Goal: Transaction & Acquisition: Purchase product/service

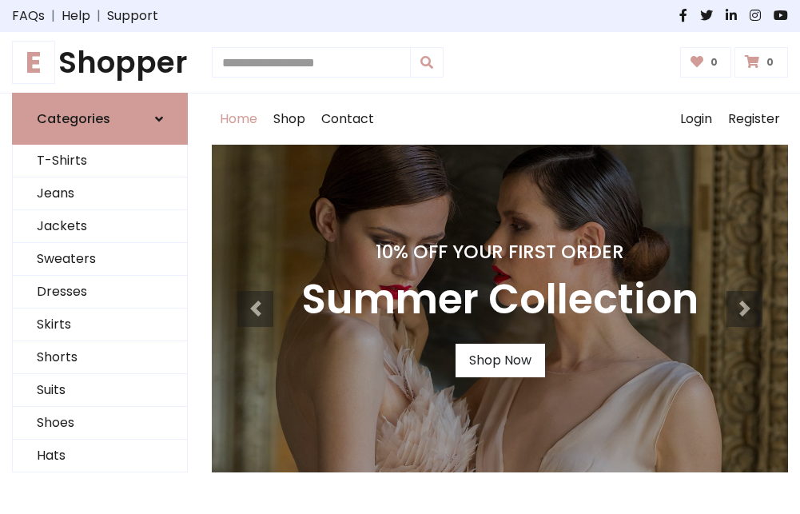
click at [399, 256] on h4 "10% Off Your First Order" at bounding box center [499, 251] width 397 height 22
click at [499, 360] on link "Shop Now" at bounding box center [499, 361] width 89 height 34
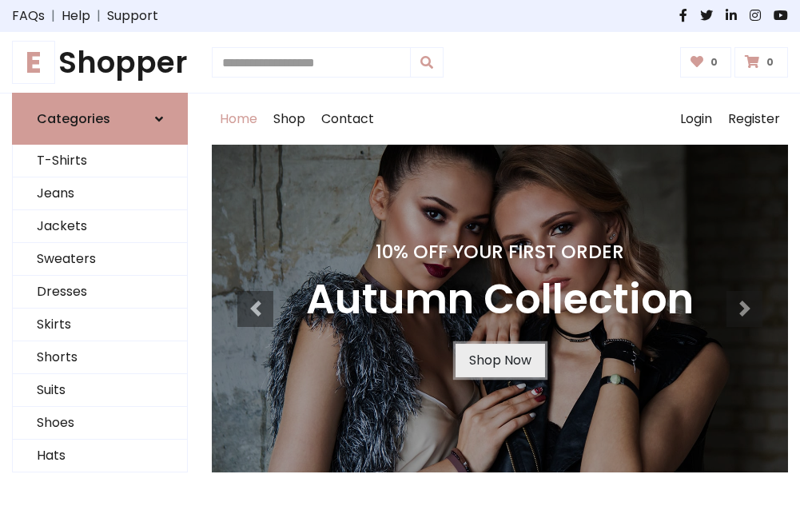
click at [499, 360] on link "Shop Now" at bounding box center [499, 361] width 89 height 34
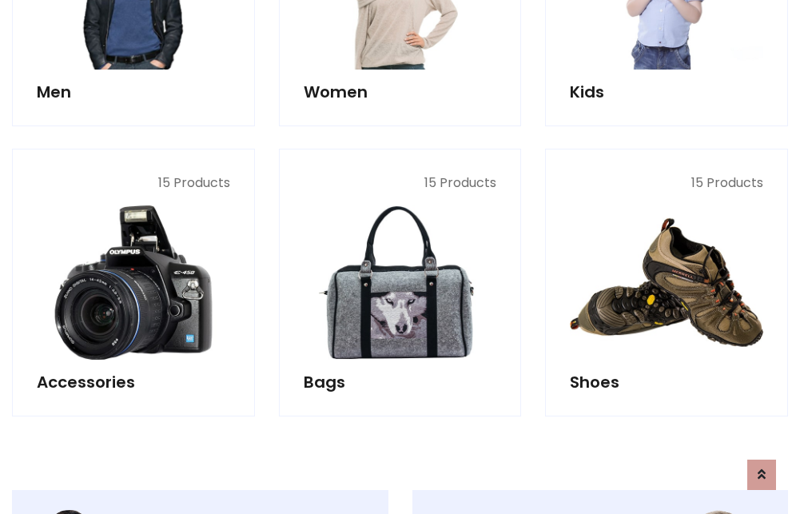
scroll to position [1593, 0]
